Goal: Find specific page/section

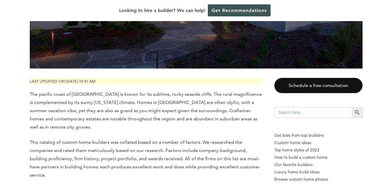
scroll to position [314, 0]
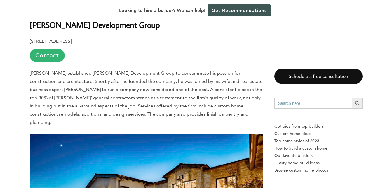
scroll to position [1576, 0]
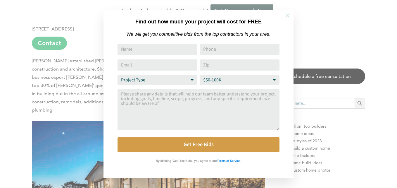
click at [287, 17] on icon at bounding box center [287, 15] width 6 height 6
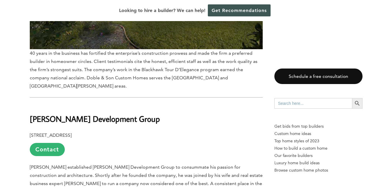
scroll to position [1472, 0]
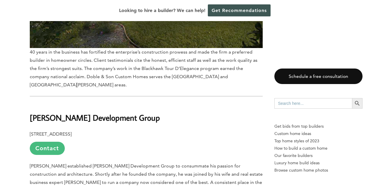
click at [52, 141] on link "Contact" at bounding box center [47, 147] width 35 height 13
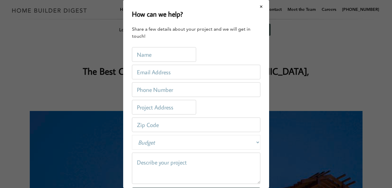
scroll to position [0, 0]
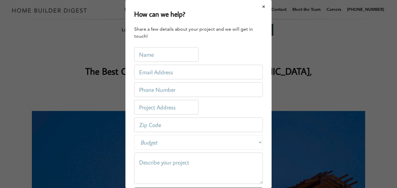
click at [258, 8] on link "Get Free Estimate" at bounding box center [247, 9] width 39 height 19
